Goal: Check status

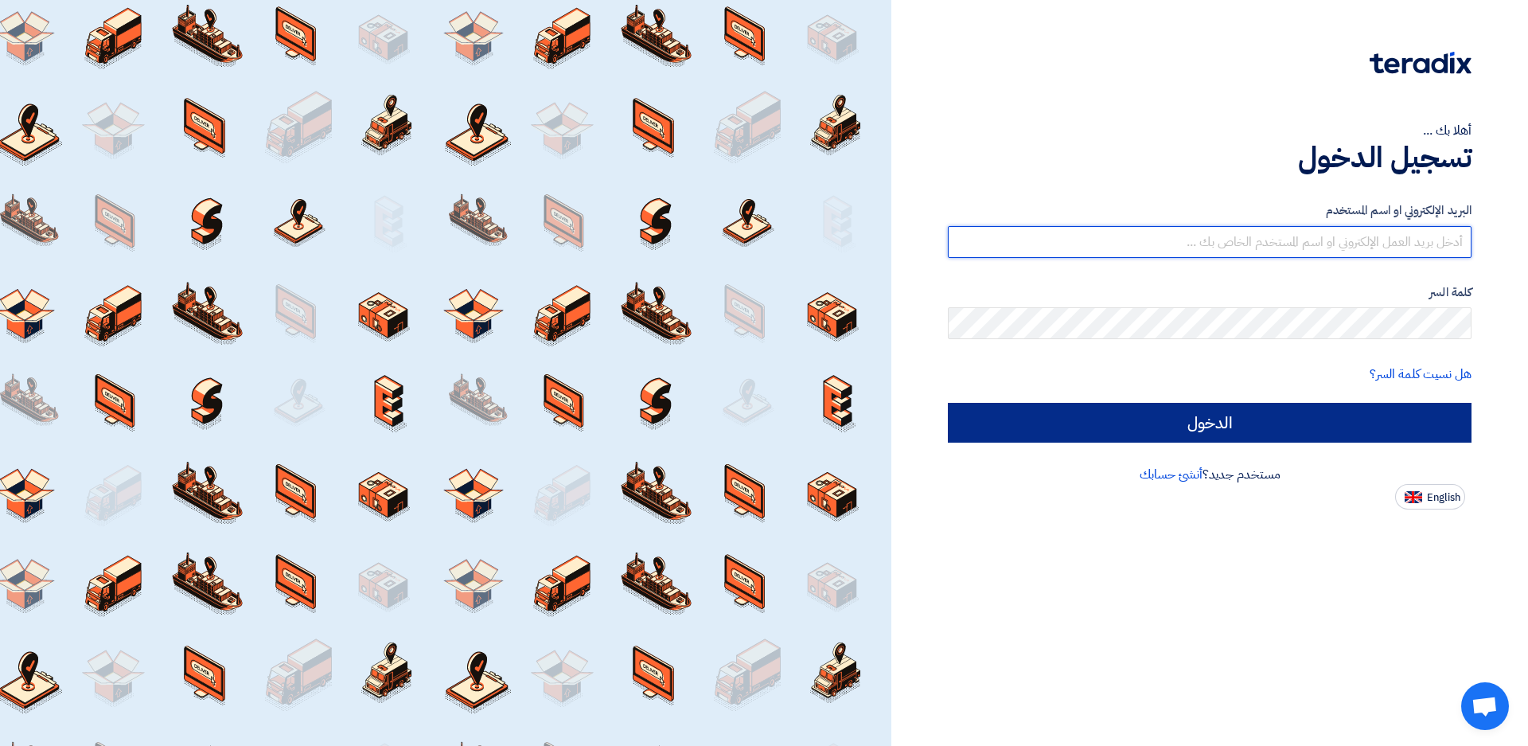
type input "[EMAIL_ADDRESS][DOMAIN_NAME]"
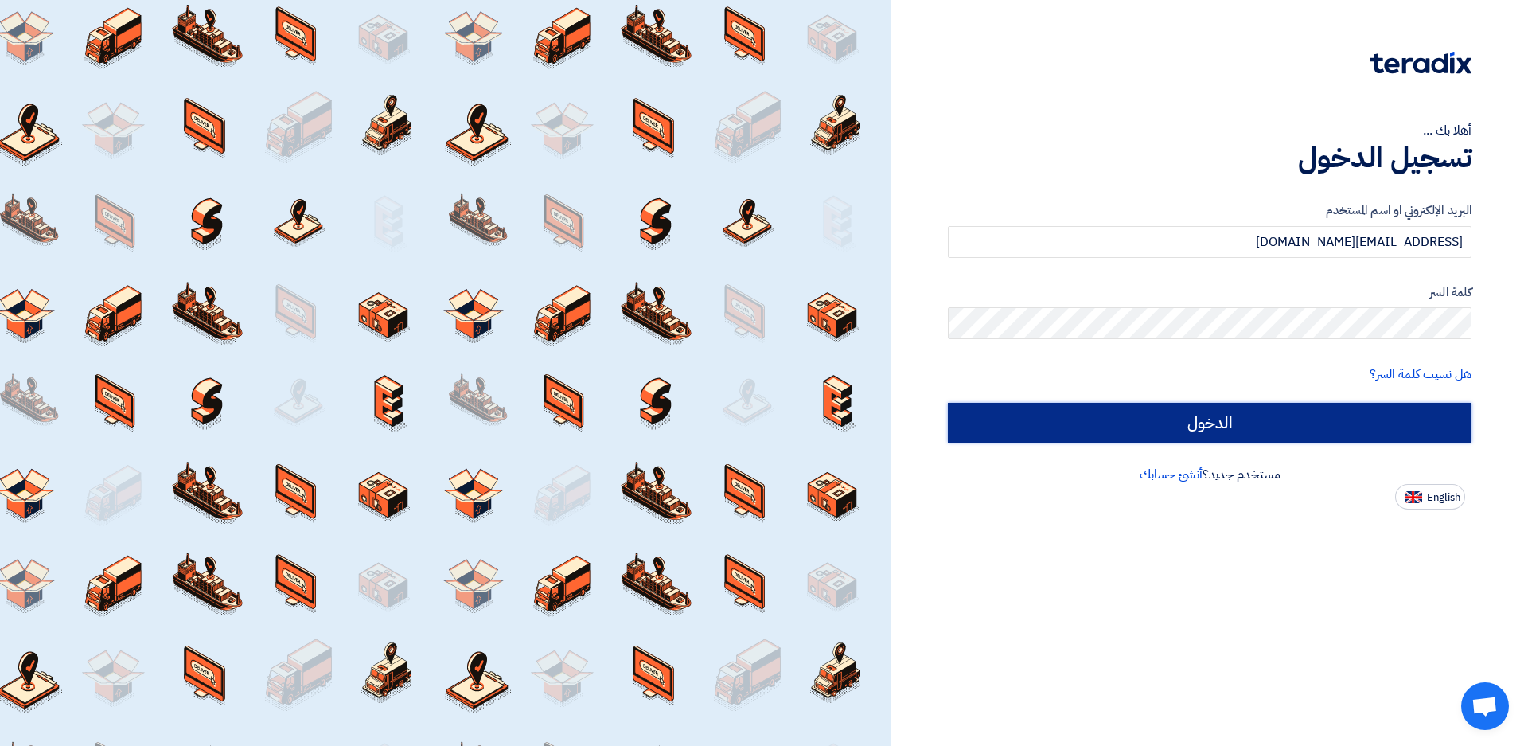
click at [1390, 428] on input "الدخول" at bounding box center [1210, 423] width 524 height 40
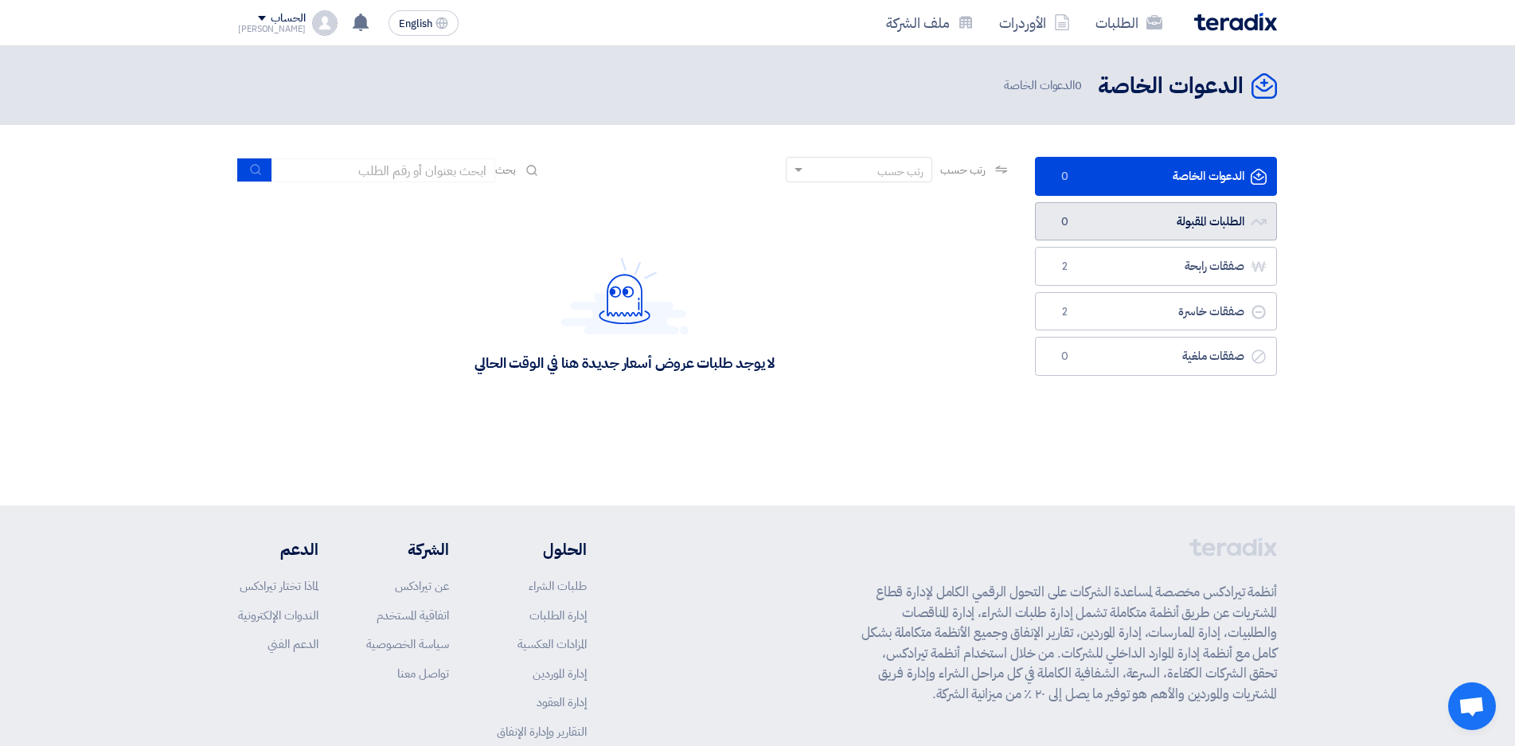
click at [1162, 226] on link "الطلبات المقبولة الطلبات المقبولة 0" at bounding box center [1156, 221] width 242 height 39
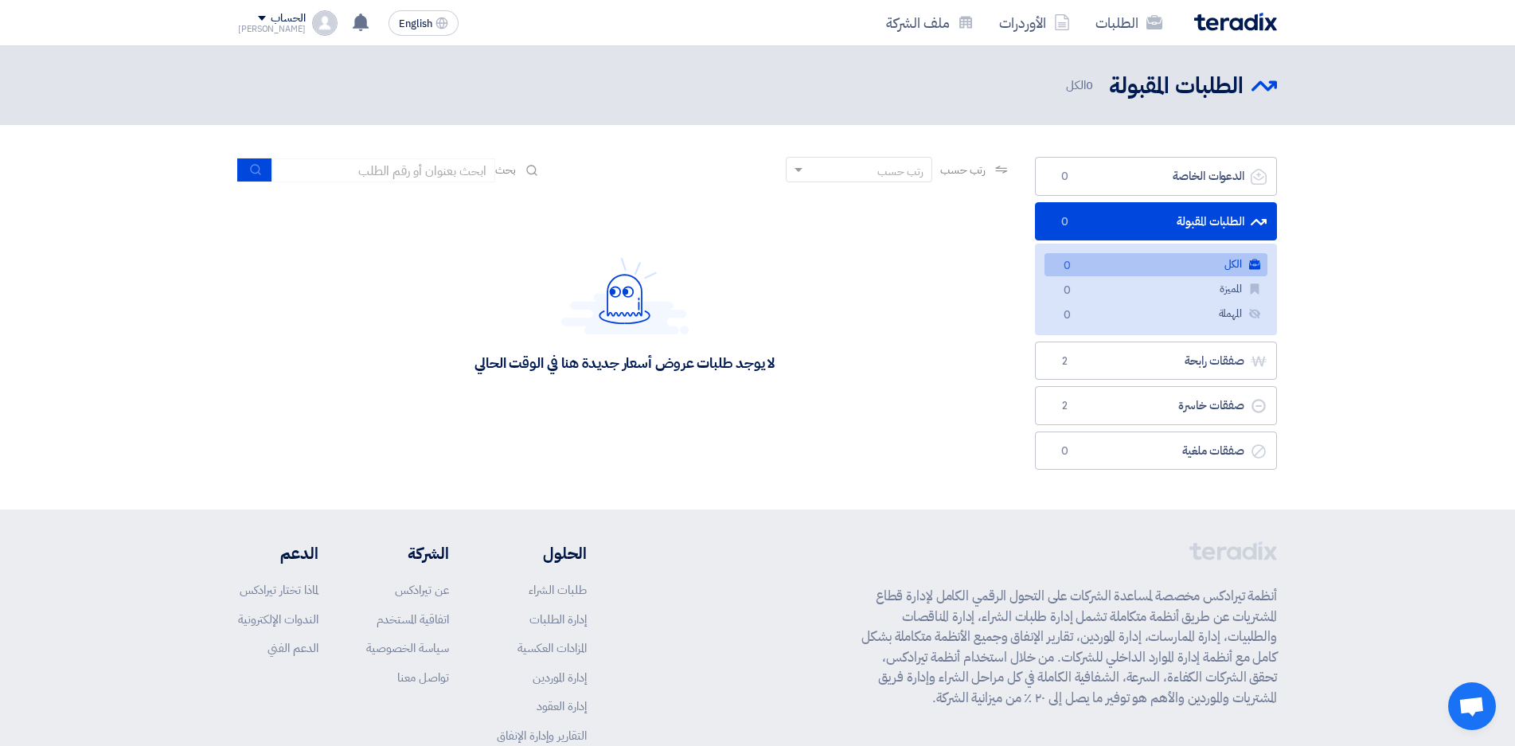
click at [1139, 213] on link "الطلبات المقبولة الطلبات المقبولة 0" at bounding box center [1156, 221] width 242 height 39
